Goal: Navigation & Orientation: Find specific page/section

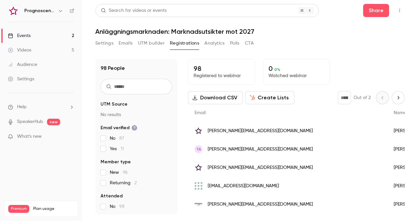
click at [33, 39] on link "Events 2" at bounding box center [41, 36] width 82 height 14
